Goal: Use online tool/utility: Utilize a website feature to perform a specific function

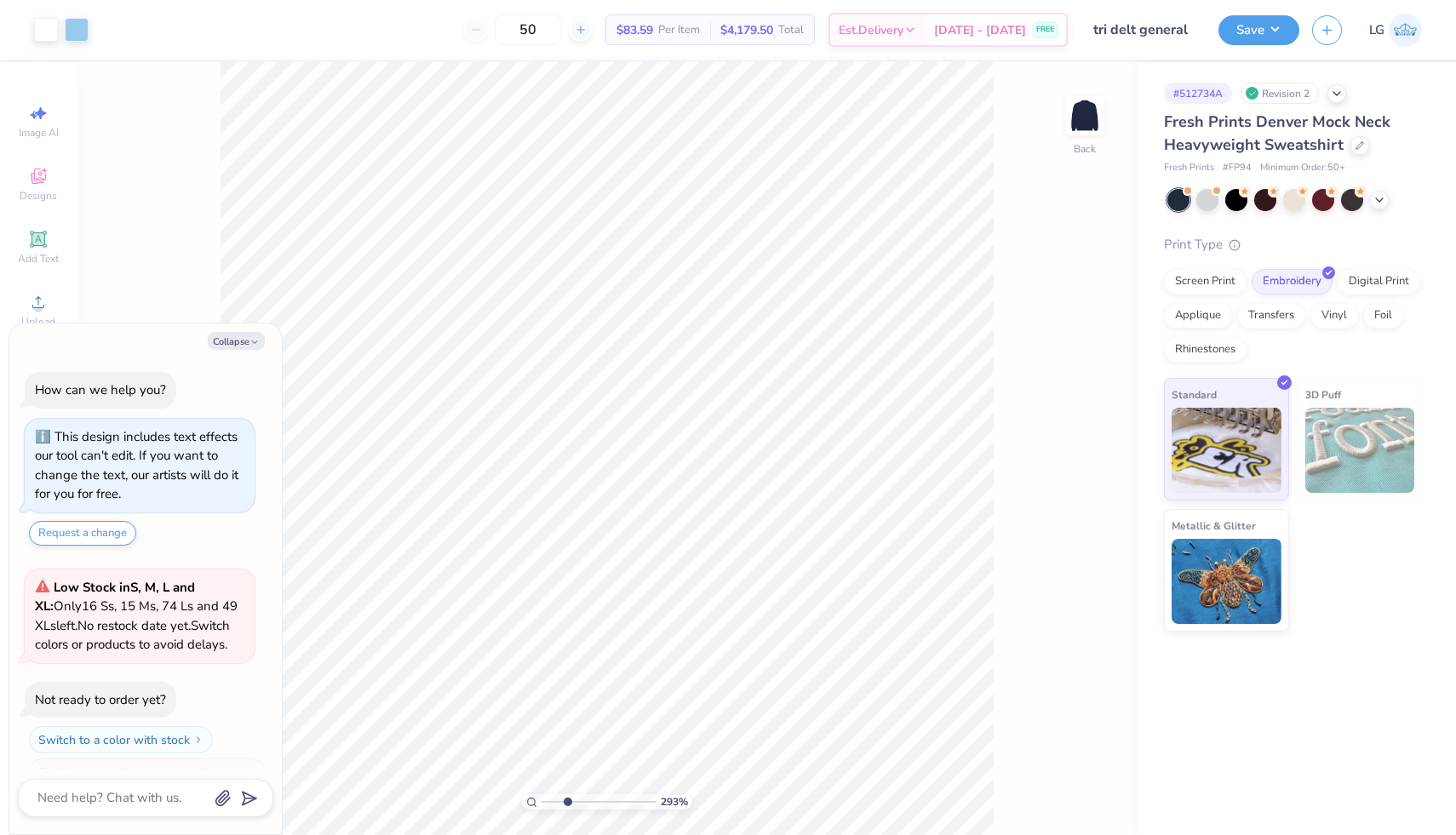
scroll to position [212, 0]
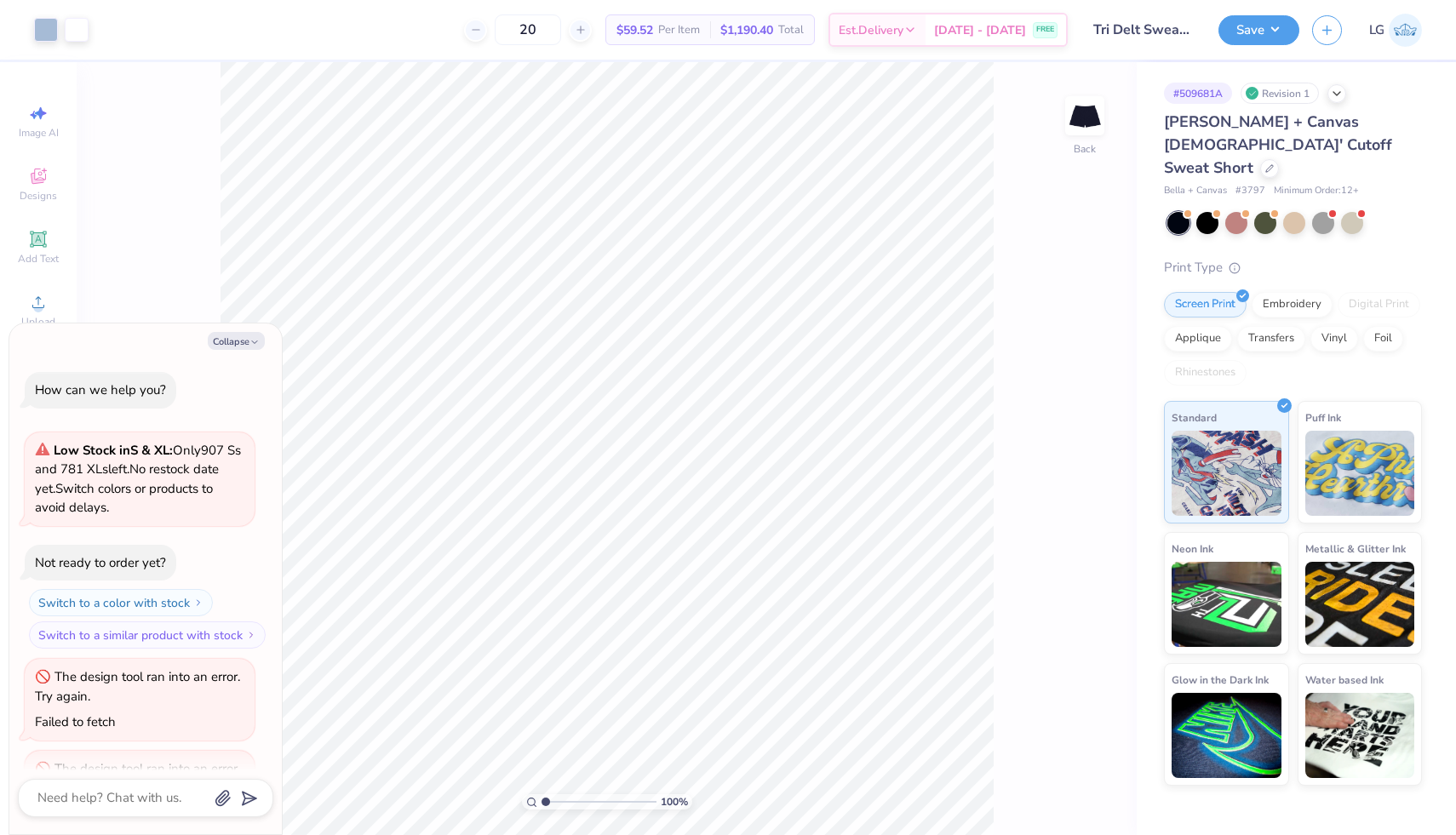
scroll to position [159, 0]
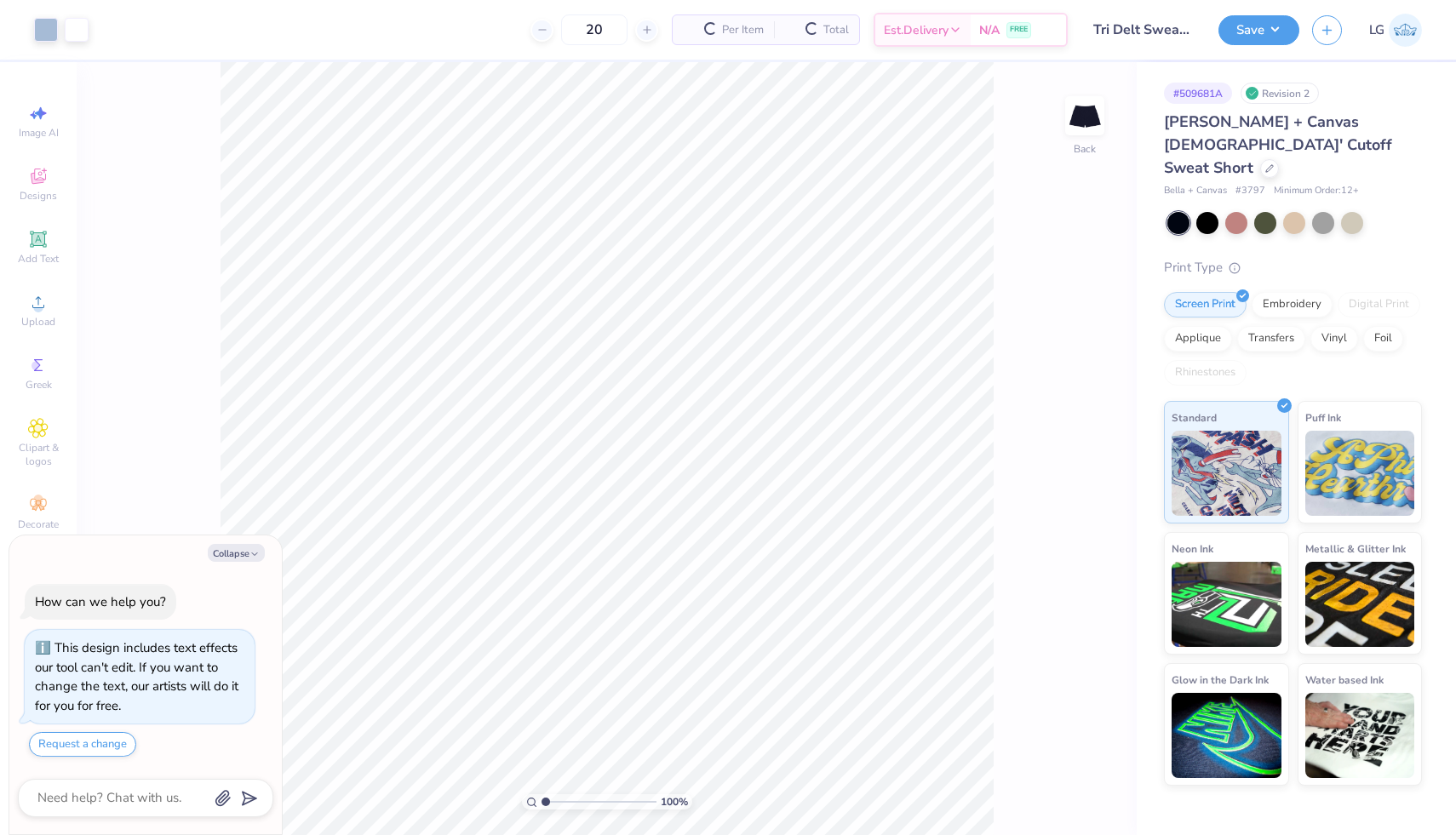
scroll to position [29, 0]
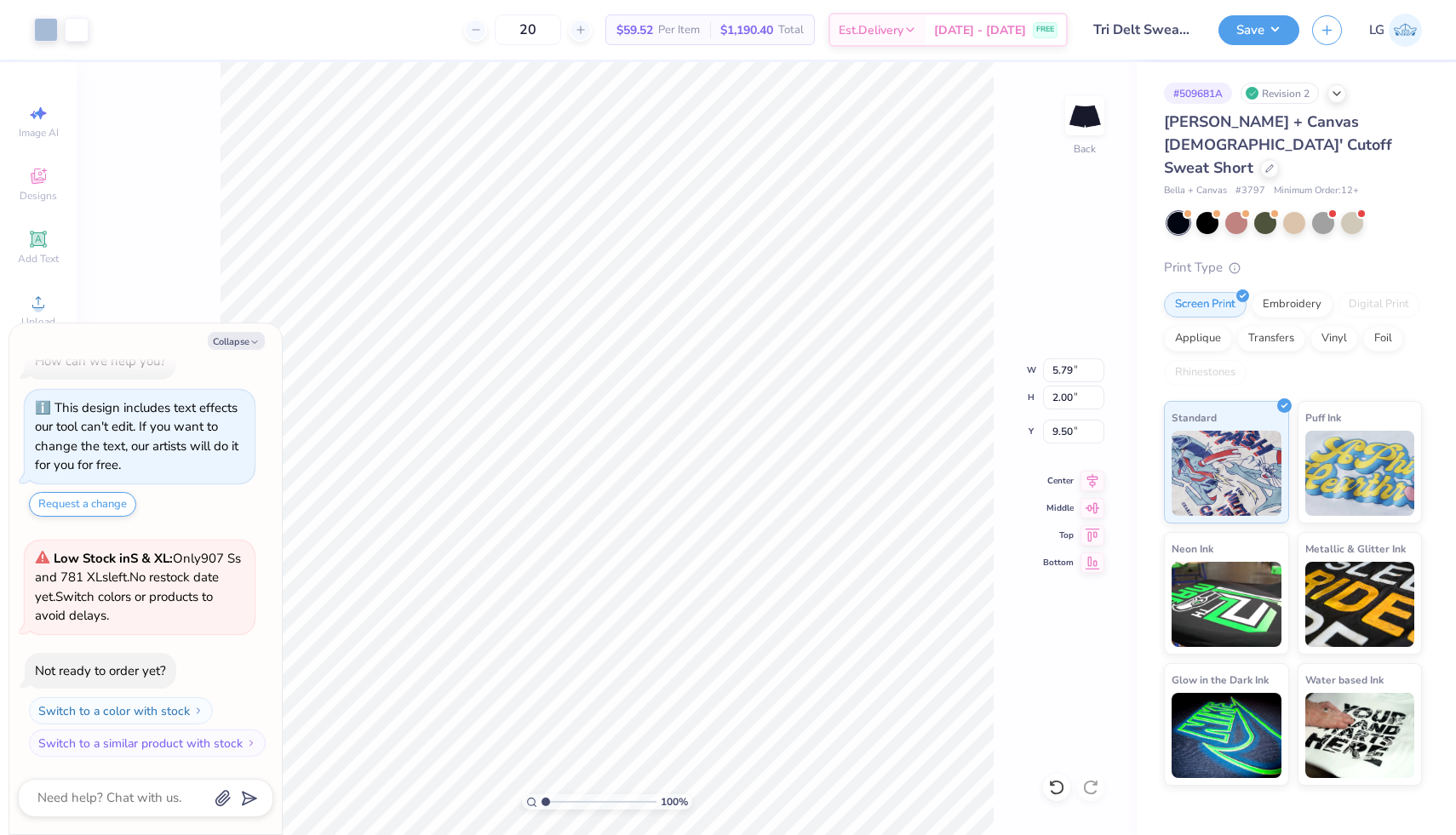
type textarea "x"
type input "5.94"
type input "2.75"
type input "9.34"
type textarea "x"
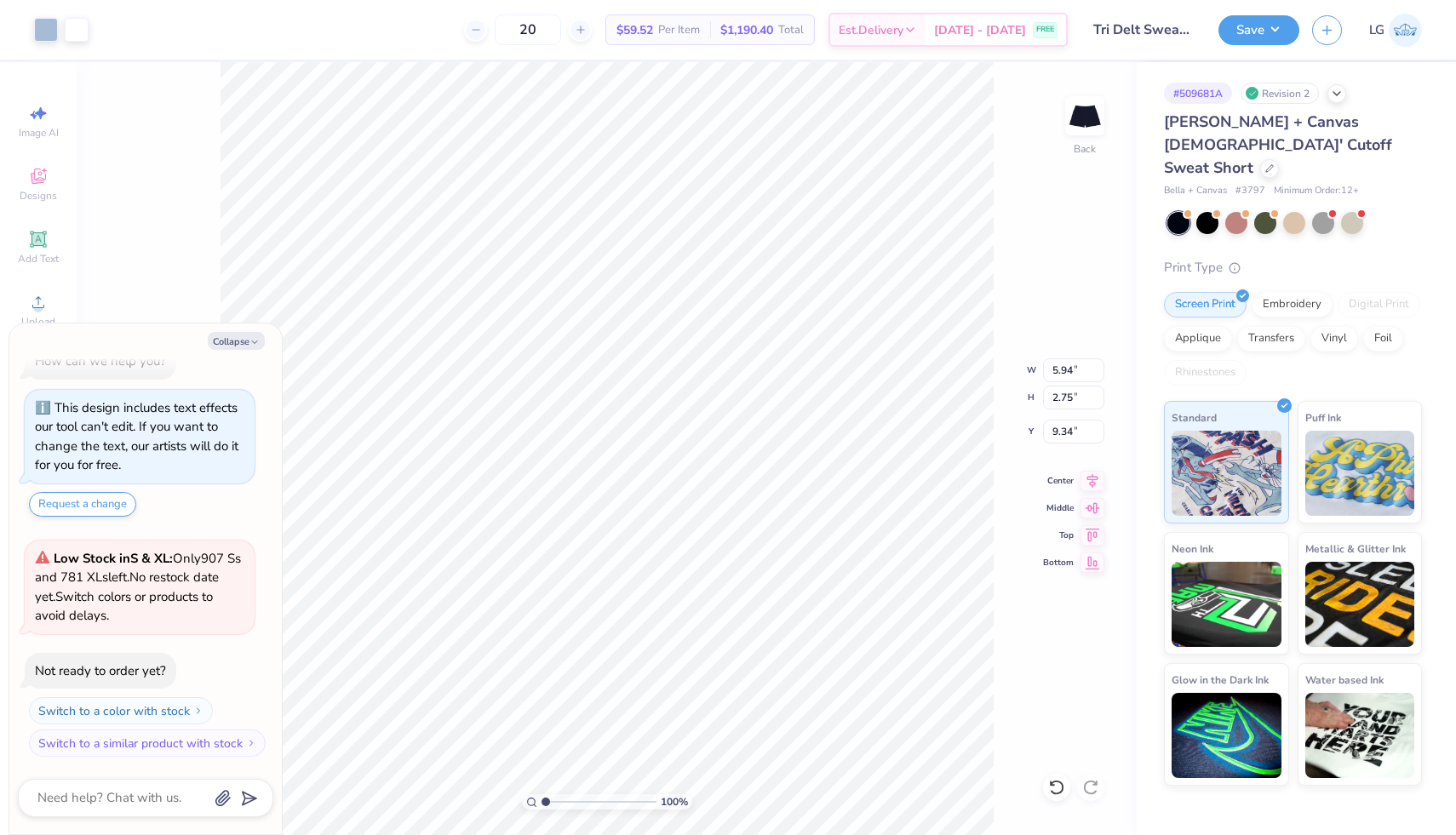
type input "2.58"
type input "9.39"
type textarea "x"
type input "9.72"
click at [1250, 36] on button "Save" at bounding box center [1259, 28] width 81 height 30
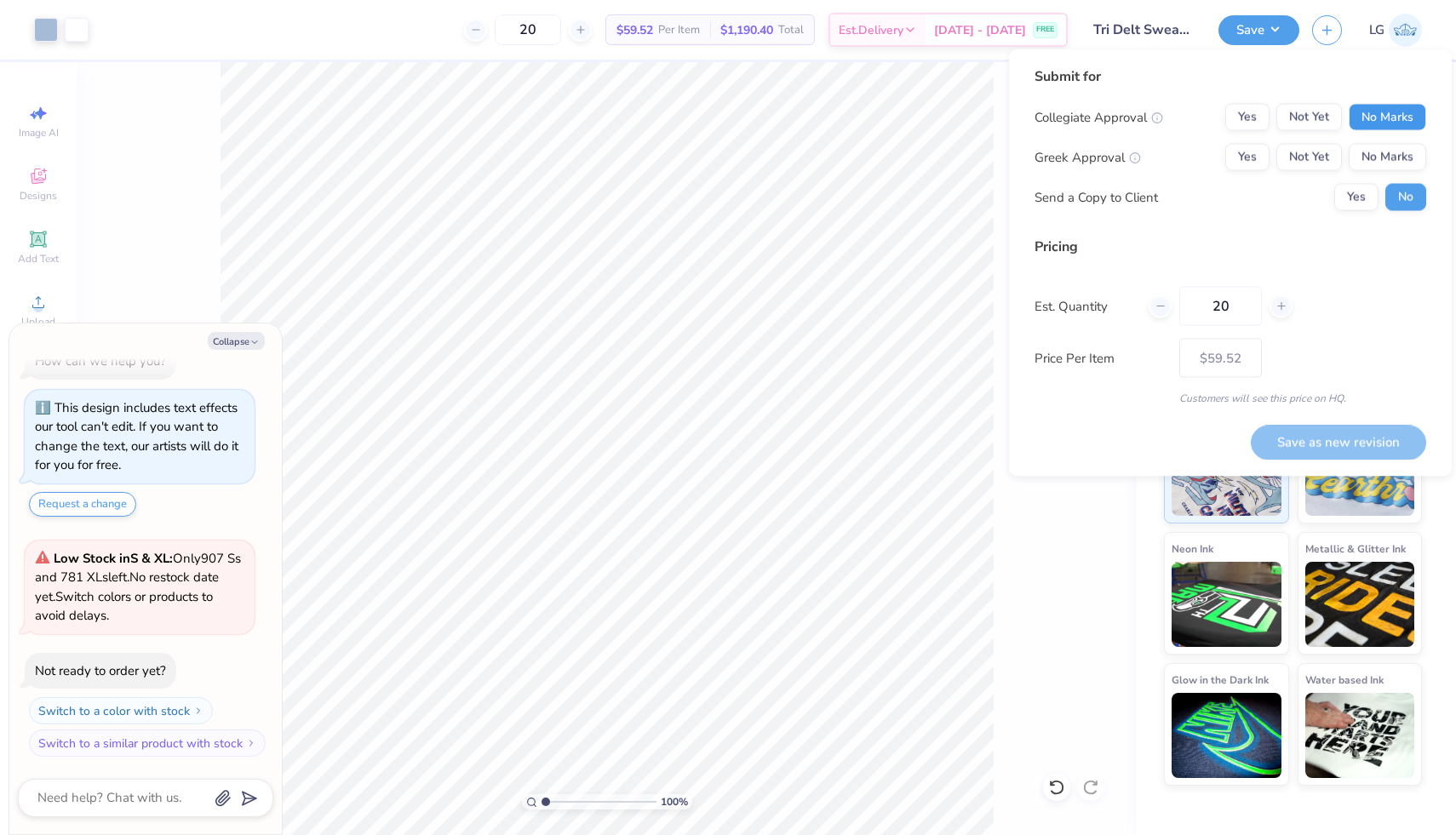
click at [1371, 125] on button "No Marks" at bounding box center [1388, 117] width 77 height 27
click at [1252, 156] on button "Yes" at bounding box center [1247, 157] width 45 height 27
click at [1345, 195] on button "Yes" at bounding box center [1356, 197] width 45 height 27
type textarea "x"
click at [1332, 442] on button "Save as new revision" at bounding box center [1339, 442] width 175 height 35
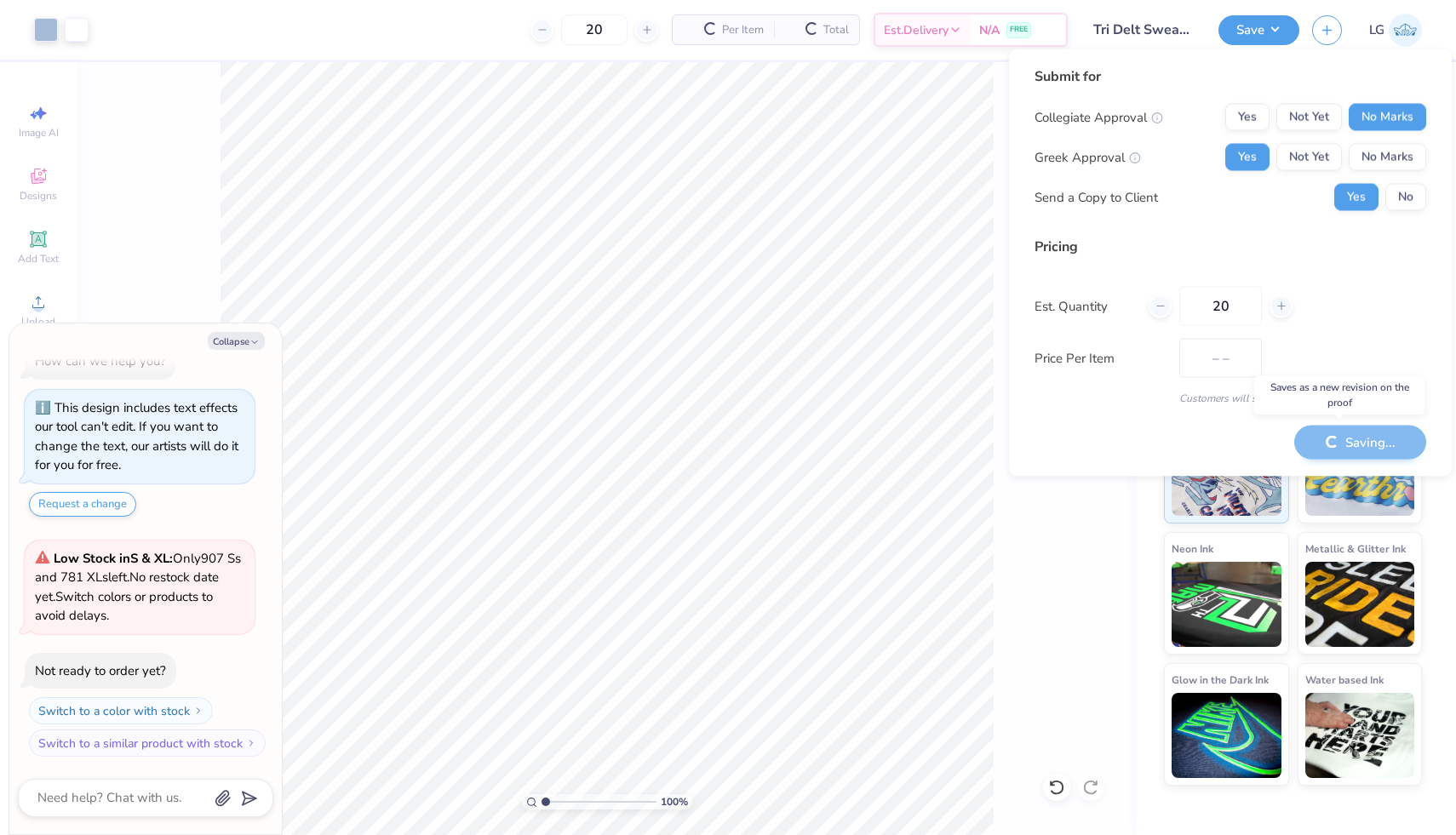
type input "$59.52"
type textarea "x"
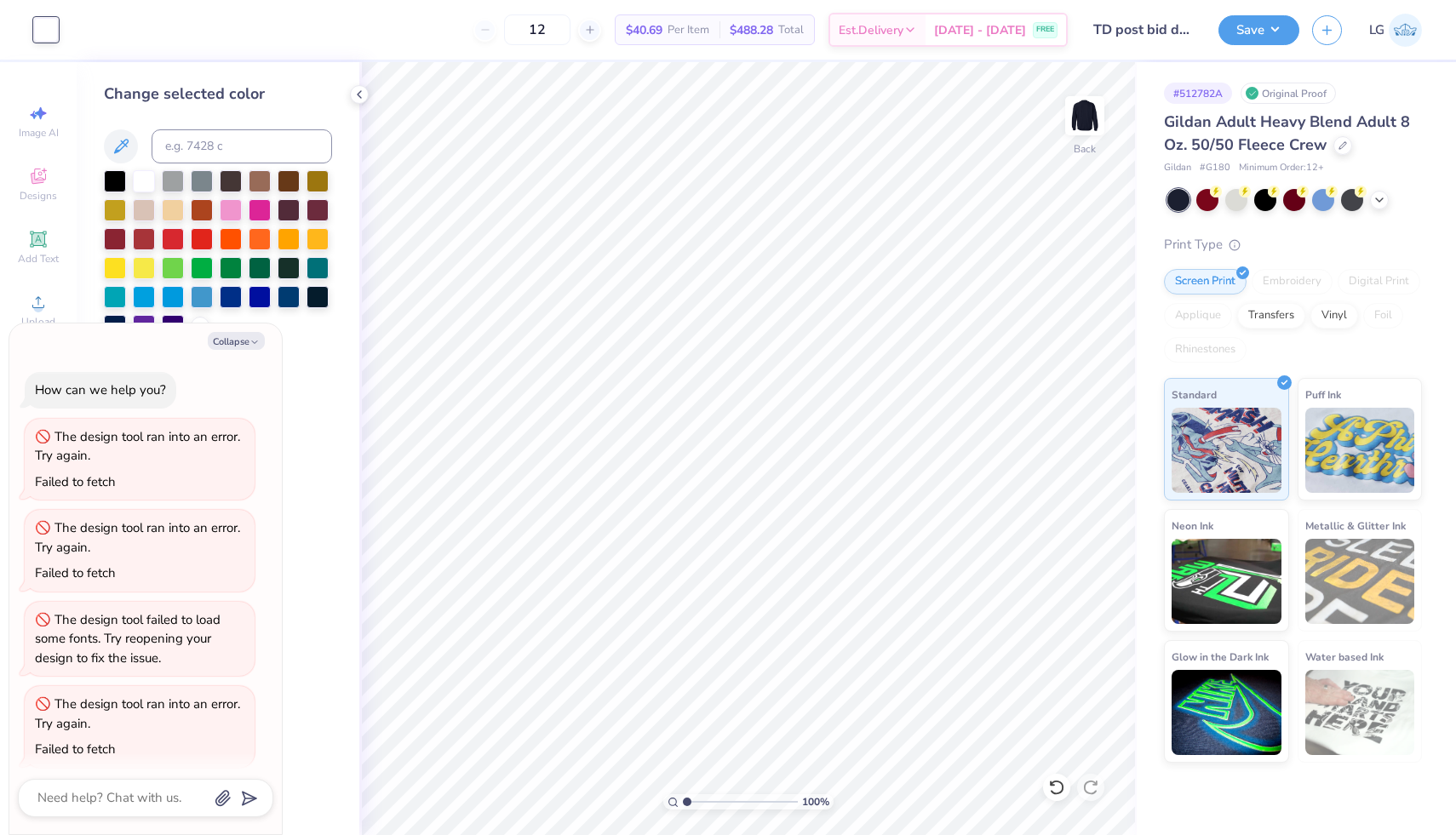
scroll to position [103, 0]
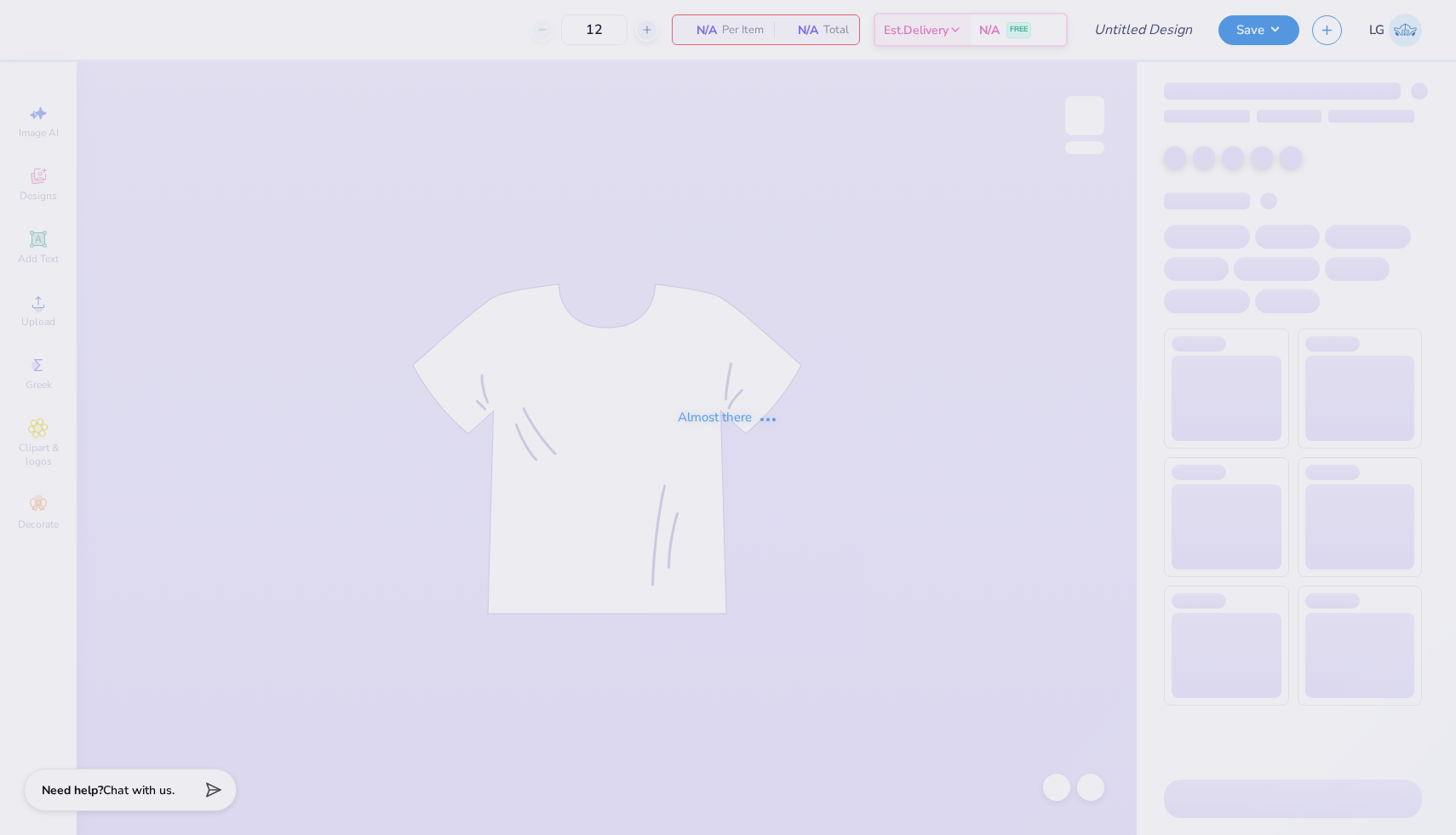
type input "sailboat"
type input "53"
